Goal: Transaction & Acquisition: Purchase product/service

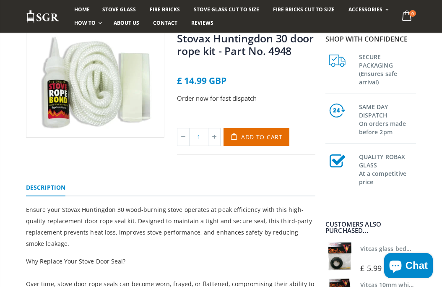
scroll to position [85, 0]
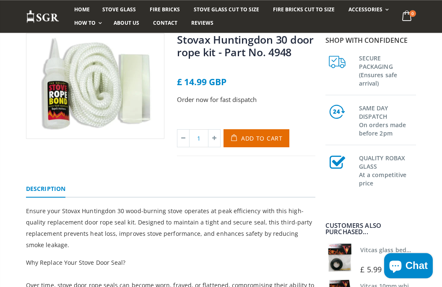
click at [261, 146] on button "Add to Cart" at bounding box center [256, 138] width 66 height 18
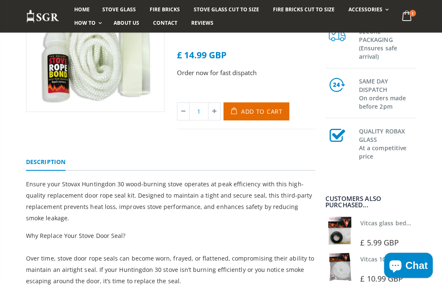
scroll to position [124, 0]
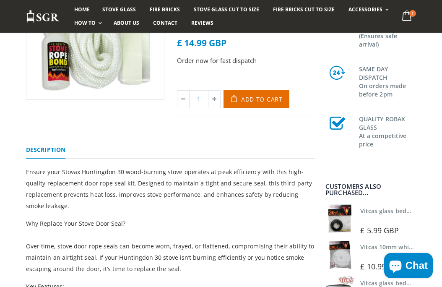
click at [406, 272] on span "Chat" at bounding box center [416, 265] width 22 height 13
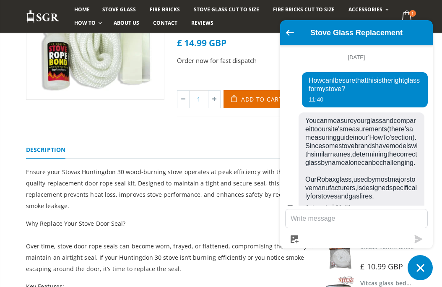
scroll to position [240, 0]
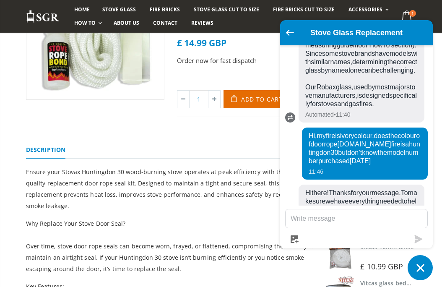
click at [319, 228] on textarea "Message us" at bounding box center [356, 218] width 142 height 18
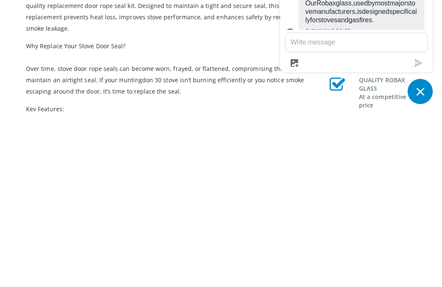
scroll to position [0, 0]
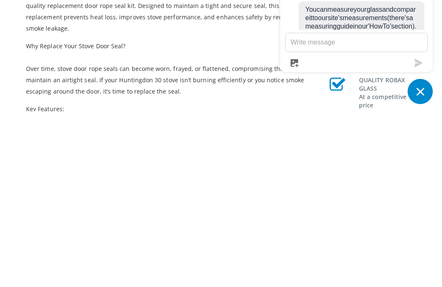
click at [307, 209] on textarea "Message us" at bounding box center [356, 218] width 142 height 18
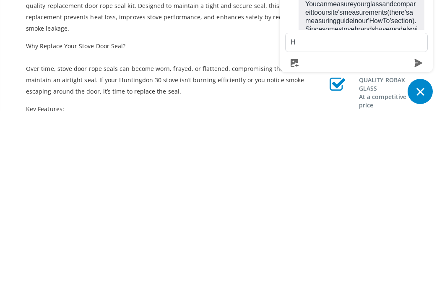
scroll to position [240, 0]
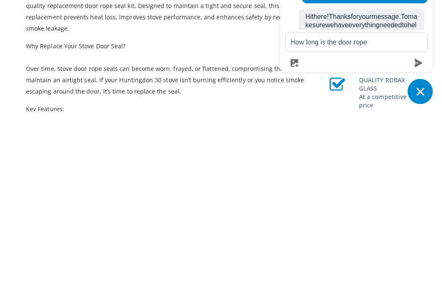
type textarea "How long is the door rope"
click at [416, 235] on icon "submit" at bounding box center [418, 239] width 8 height 8
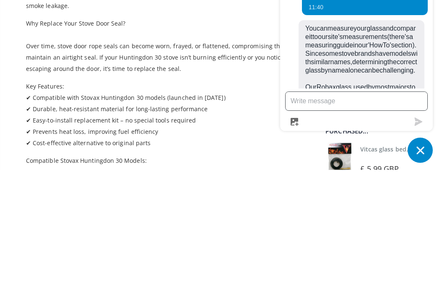
scroll to position [0, 0]
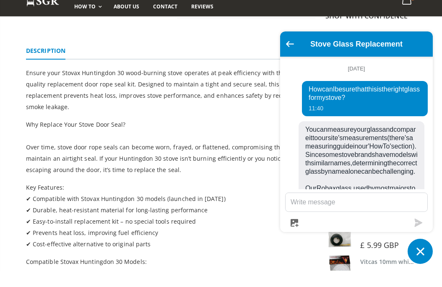
click at [377, 53] on div "Stove Glass Replacement" at bounding box center [356, 60] width 142 height 15
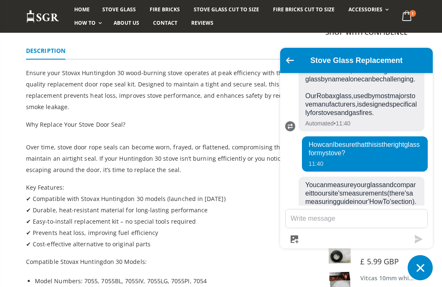
scroll to position [108, 0]
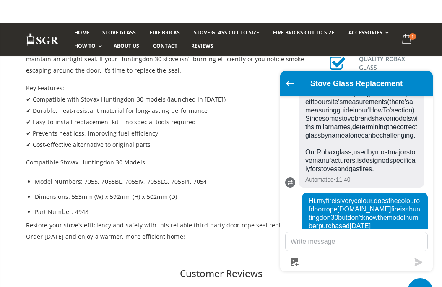
scroll to position [316, 0]
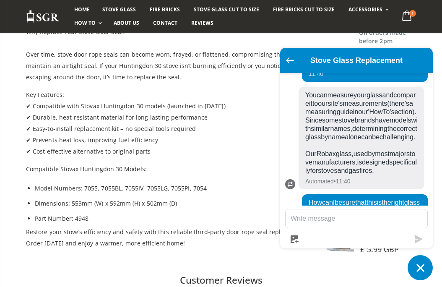
scroll to position [50, 0]
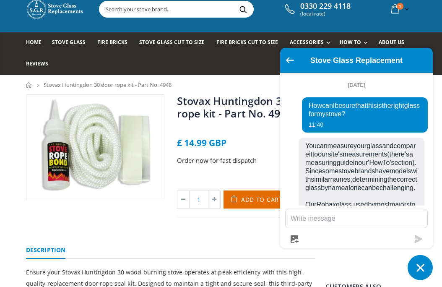
scroll to position [0, 0]
click at [306, 222] on textarea "Message us" at bounding box center [356, 218] width 142 height 18
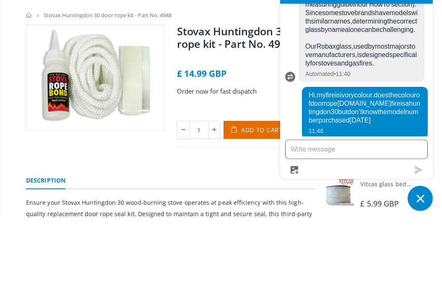
scroll to position [236, 0]
click at [421, 73] on ul "September 29 How can I be sure that this is the right glass for my stove? 11:40…" at bounding box center [356, 139] width 153 height 132
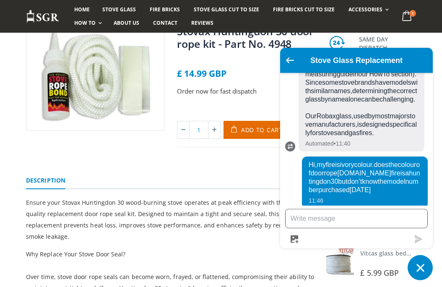
click at [305, 223] on textarea "Message us" at bounding box center [356, 218] width 142 height 18
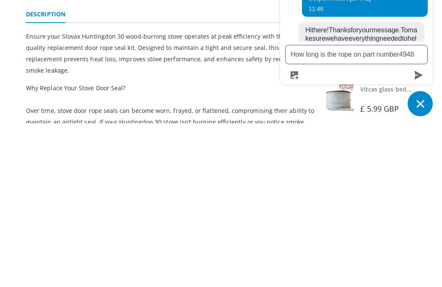
scroll to position [223, 0]
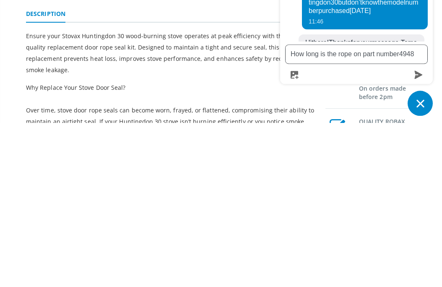
click at [397, 209] on textarea "How long is the rope on part number4948" at bounding box center [356, 218] width 142 height 18
type textarea "How long is the rope on part number4948"
click at [418, 235] on icon "submit" at bounding box center [418, 239] width 8 height 8
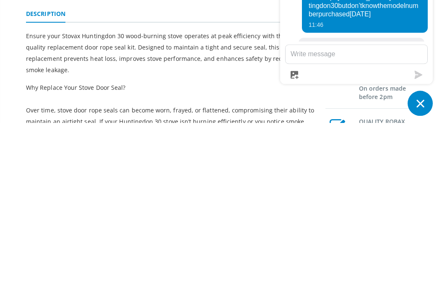
click at [417, 235] on icon "submit" at bounding box center [418, 239] width 8 height 8
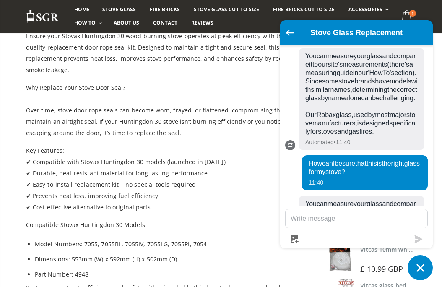
scroll to position [70, 0]
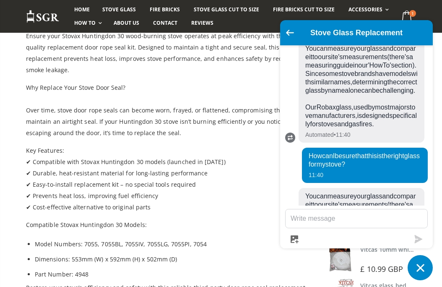
click at [383, 192] on span "You can measure your glass and compare it to our site's measurements (there's a…" at bounding box center [361, 234] width 112 height 84
click at [409, 14] on span "1" at bounding box center [412, 13] width 7 height 7
click at [423, 15] on div "Home Stove Glass Fire Bricks Stove Glass Cut To Size Fire Bricks Cut To Size Ac…" at bounding box center [221, 16] width 442 height 33
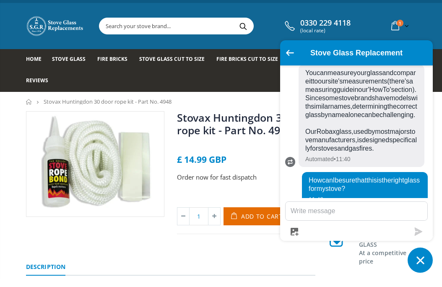
scroll to position [10, 0]
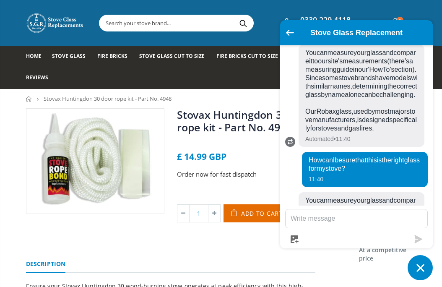
click at [31, 117] on img at bounding box center [94, 161] width 137 height 105
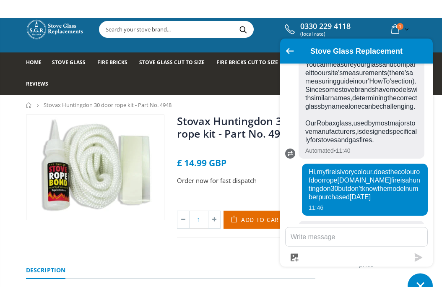
scroll to position [4, 0]
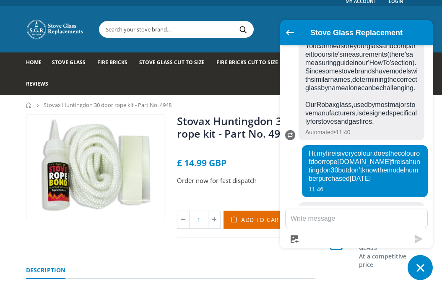
click at [257, 170] on div "Stovax Huntingdon 30 door rope kit - Part No. 4948 No reviews £ 14.99 GBP Order…" at bounding box center [246, 175] width 138 height 123
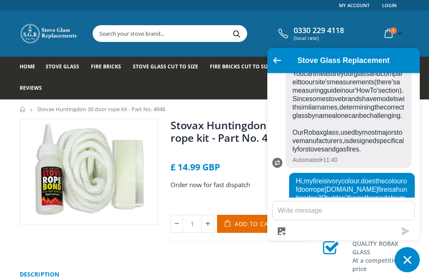
scroll to position [192, 0]
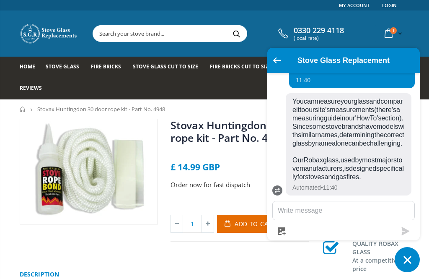
click at [235, 157] on div "Stovax Huntingdon 30 door rope kit - Part No. 4948 No reviews £ 14.99 GBP Order…" at bounding box center [240, 180] width 138 height 123
click at [256, 156] on div "Stovax Huntingdon 30 door rope kit - Part No. 4948 No reviews £ 14.99 GBP Order…" at bounding box center [240, 180] width 138 height 123
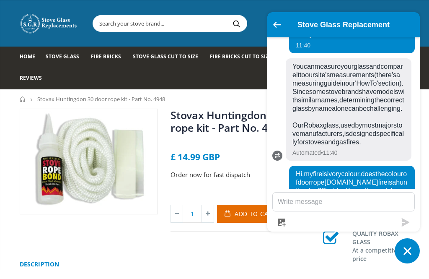
scroll to position [21, 0]
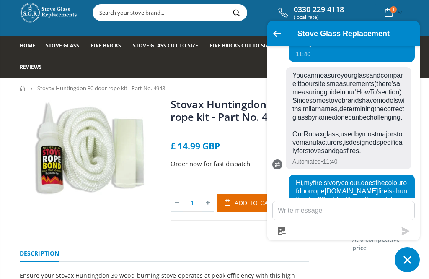
click at [133, 246] on ul "Description" at bounding box center [164, 251] width 289 height 22
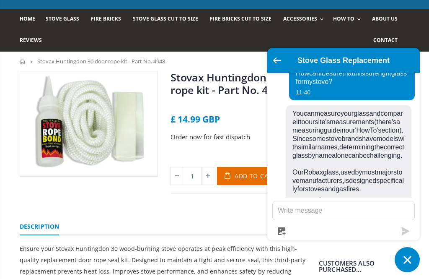
scroll to position [32, 0]
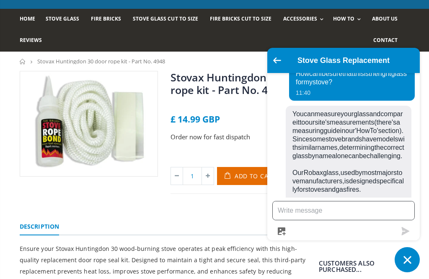
click at [325, 210] on textarea "Message us" at bounding box center [344, 210] width 142 height 18
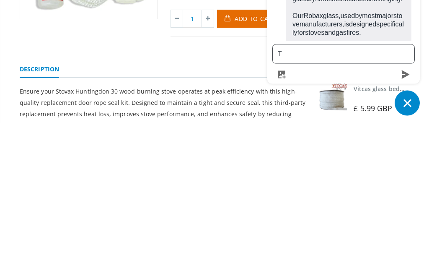
scroll to position [234, 0]
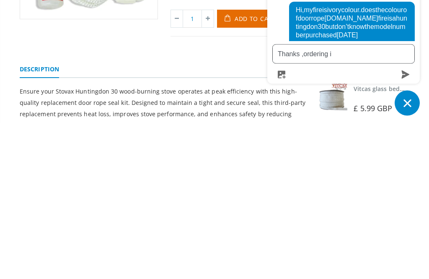
type textarea "Thanks ,ordering it"
click at [406, 253] on icon "Chat window" at bounding box center [407, 259] width 13 height 13
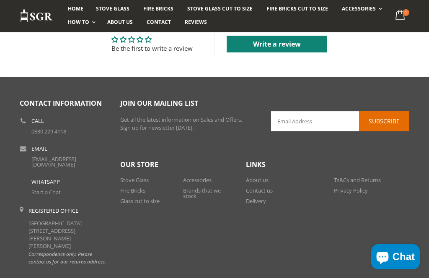
scroll to position [409, 0]
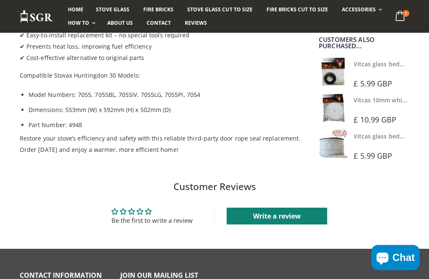
click at [395, 254] on span "Chat" at bounding box center [404, 257] width 22 height 13
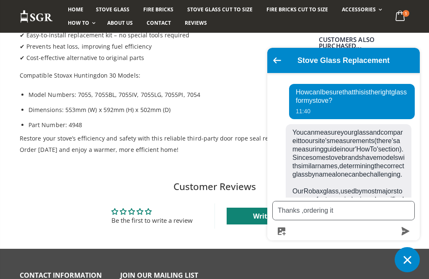
scroll to position [234, 0]
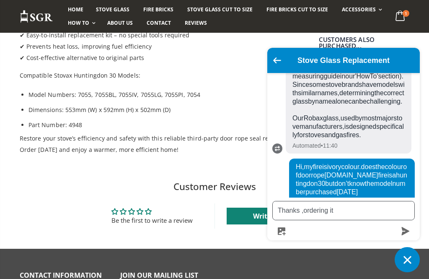
click at [341, 213] on textarea "Thanks ,ordering it" at bounding box center [344, 210] width 142 height 18
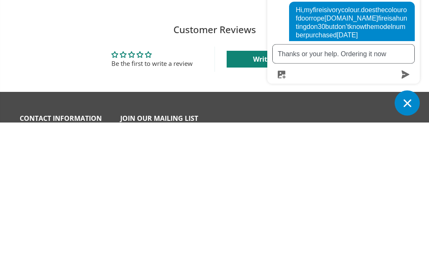
type textarea "Thanks or your help. Ordering it now"
click at [406, 227] on icon "submit" at bounding box center [405, 231] width 8 height 8
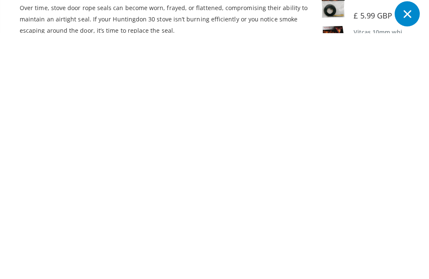
scroll to position [114, 0]
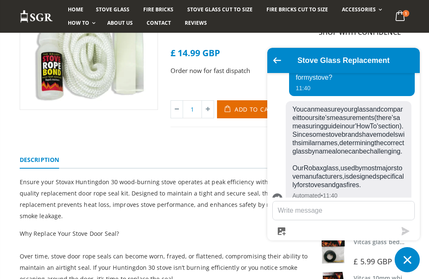
click at [241, 89] on div "Order now for fast dispatch" at bounding box center [240, 78] width 138 height 24
click at [246, 112] on span "Add to Cart" at bounding box center [255, 109] width 41 height 8
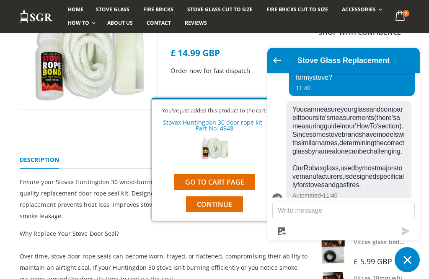
click at [233, 181] on link "Go to cart page" at bounding box center [214, 182] width 81 height 16
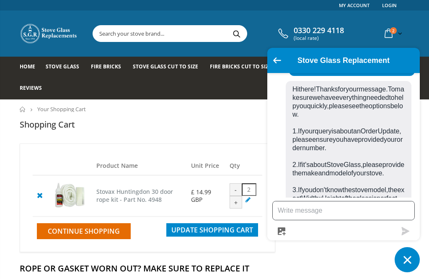
scroll to position [221, 0]
click at [242, 189] on div "-" at bounding box center [236, 189] width 13 height 13
type input "1"
click at [215, 234] on span "Update Shopping Cart" at bounding box center [212, 229] width 82 height 9
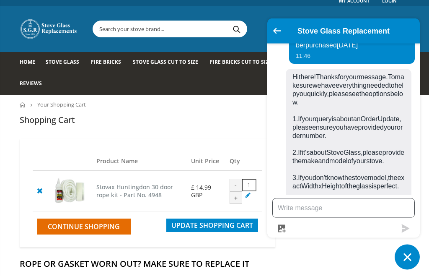
scroll to position [5, 0]
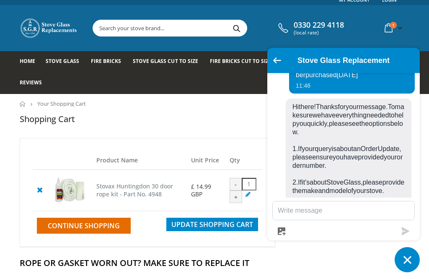
click at [280, 60] on icon "Go back to the main screen" at bounding box center [277, 60] width 8 height 6
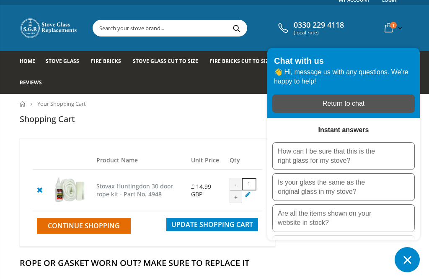
click at [401, 267] on button "Chat window" at bounding box center [407, 259] width 25 height 25
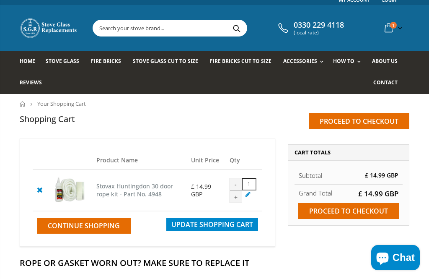
click at [367, 213] on input "Proceed to checkout" at bounding box center [348, 211] width 101 height 16
